Goal: Navigation & Orientation: Find specific page/section

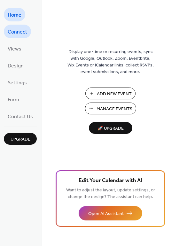
click at [24, 34] on span "Connect" at bounding box center [18, 32] width 20 height 10
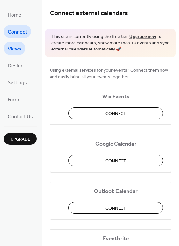
click at [19, 47] on span "Views" at bounding box center [15, 49] width 14 height 10
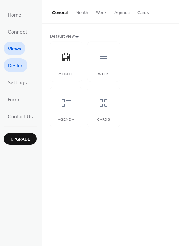
click at [19, 66] on span "Design" at bounding box center [16, 66] width 16 height 10
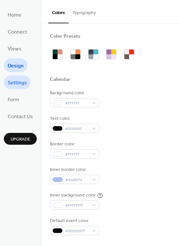
click at [18, 81] on span "Settings" at bounding box center [17, 83] width 19 height 10
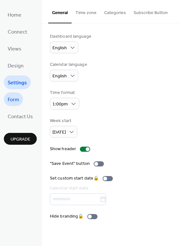
click at [19, 97] on span "Form" at bounding box center [14, 100] width 12 height 10
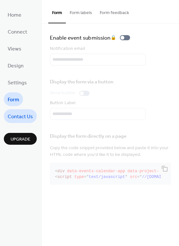
click at [24, 114] on span "Contact Us" at bounding box center [20, 117] width 25 height 10
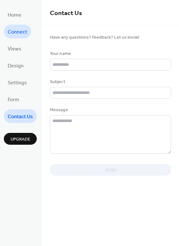
click at [22, 36] on span "Connect" at bounding box center [18, 32] width 20 height 10
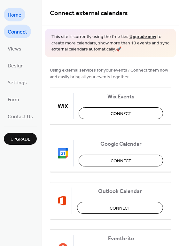
click at [22, 18] on link "Home" at bounding box center [14, 15] width 21 height 14
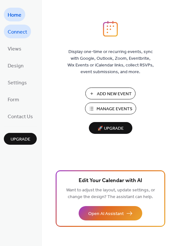
click at [16, 29] on span "Connect" at bounding box center [18, 32] width 20 height 10
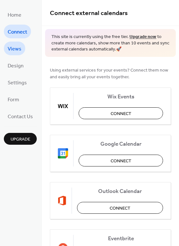
click at [14, 46] on span "Views" at bounding box center [15, 49] width 14 height 10
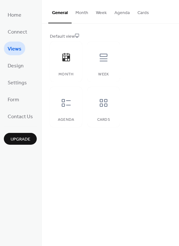
click at [79, 15] on button "Month" at bounding box center [82, 11] width 20 height 23
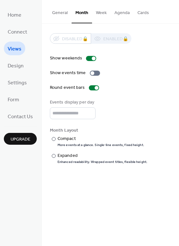
click at [103, 15] on button "Week" at bounding box center [101, 11] width 19 height 23
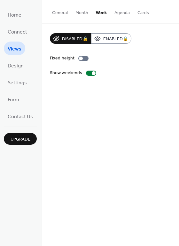
click at [123, 12] on button "Agenda" at bounding box center [122, 11] width 23 height 23
